Goal: Navigation & Orientation: Go to known website

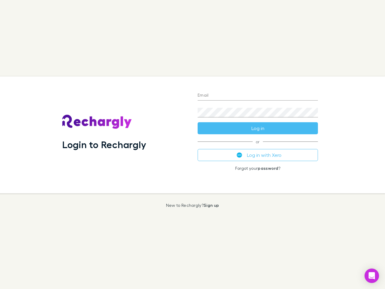
click at [192, 144] on div "Login to Rechargly" at bounding box center [124, 134] width 135 height 117
click at [258, 96] on input "Email" at bounding box center [258, 96] width 120 height 10
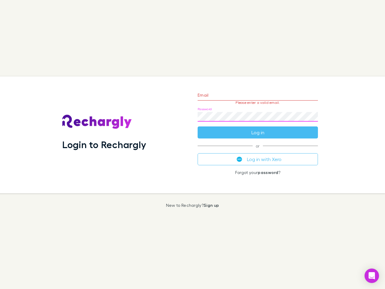
click at [258, 128] on form "Email Please enter a valid email. Password Log in" at bounding box center [258, 112] width 120 height 52
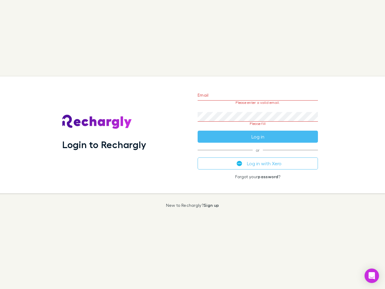
click at [258, 155] on div "Email Please enter a valid email. Password Please fill Log in or Log in with Xe…" at bounding box center [258, 134] width 130 height 117
click at [372, 275] on icon "Open Intercom Messenger" at bounding box center [372, 275] width 6 height 7
